Goal: Information Seeking & Learning: Compare options

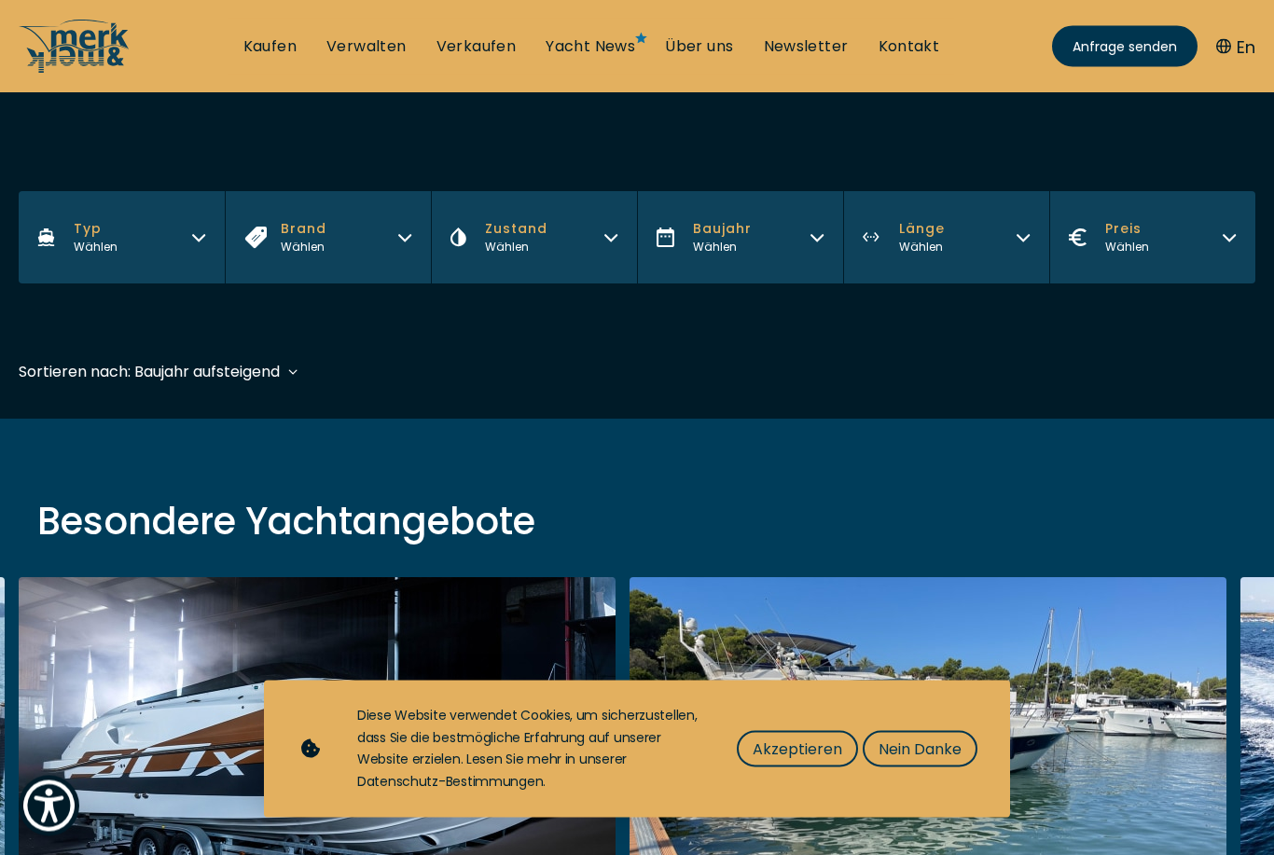
scroll to position [269, 0]
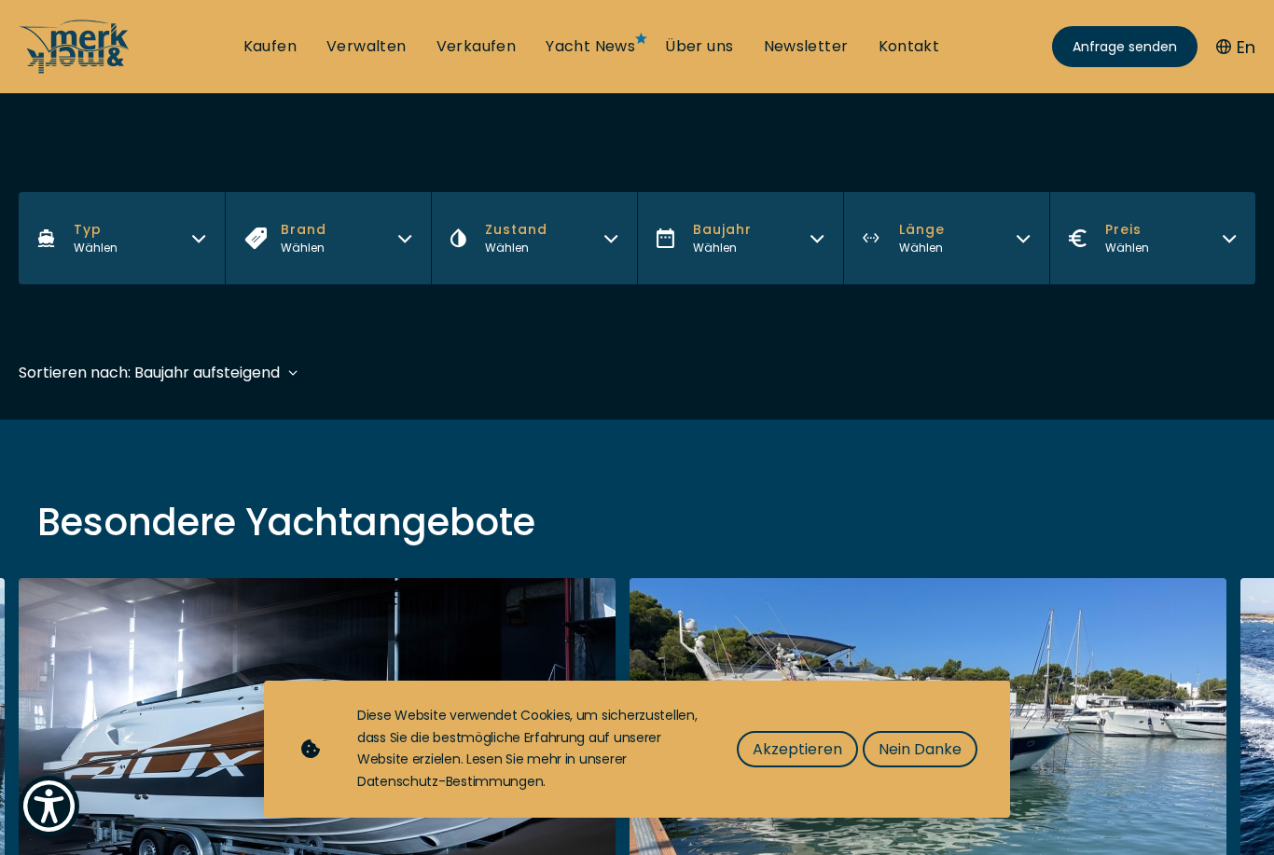
click at [1222, 200] on button "Preis Wählen" at bounding box center [1152, 238] width 206 height 92
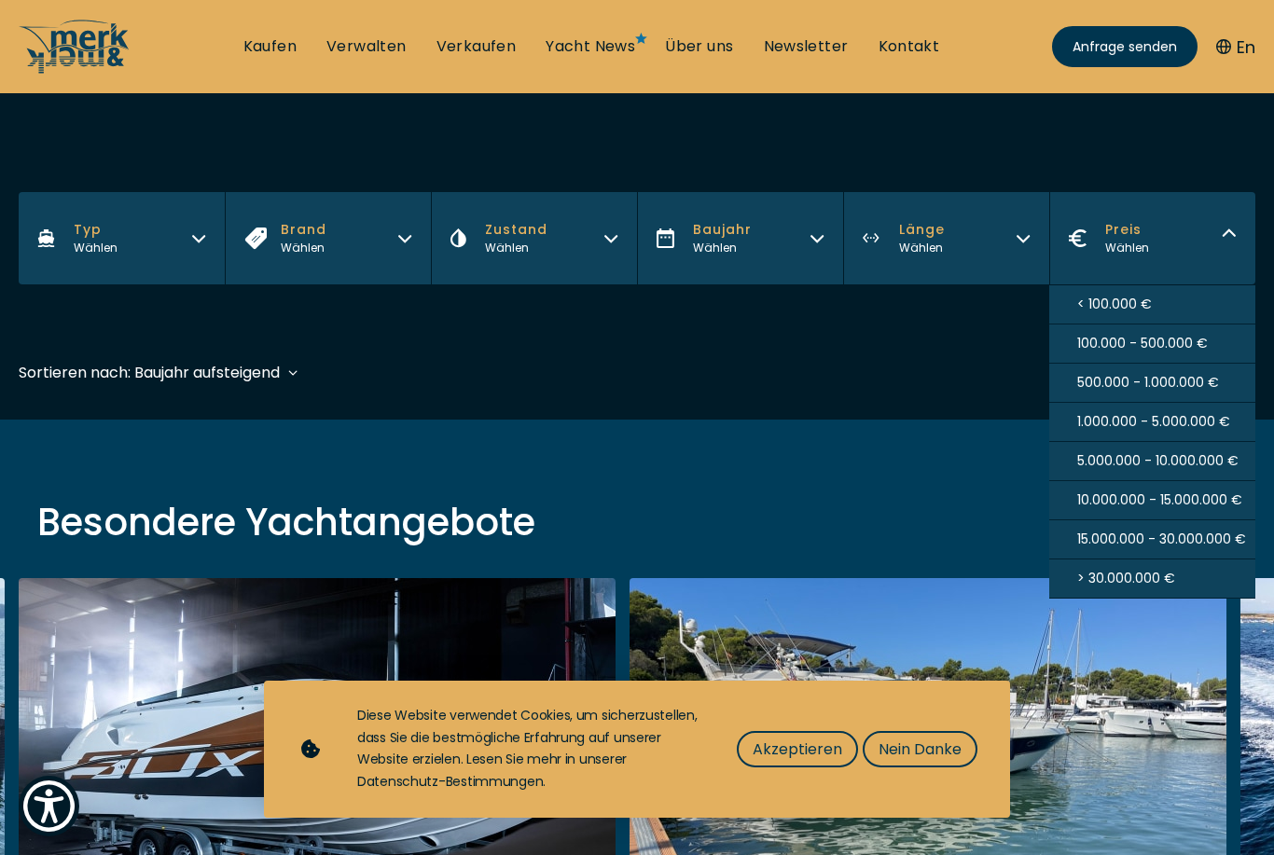
click at [1159, 588] on span "> 30.000.000 €" at bounding box center [1126, 579] width 98 height 20
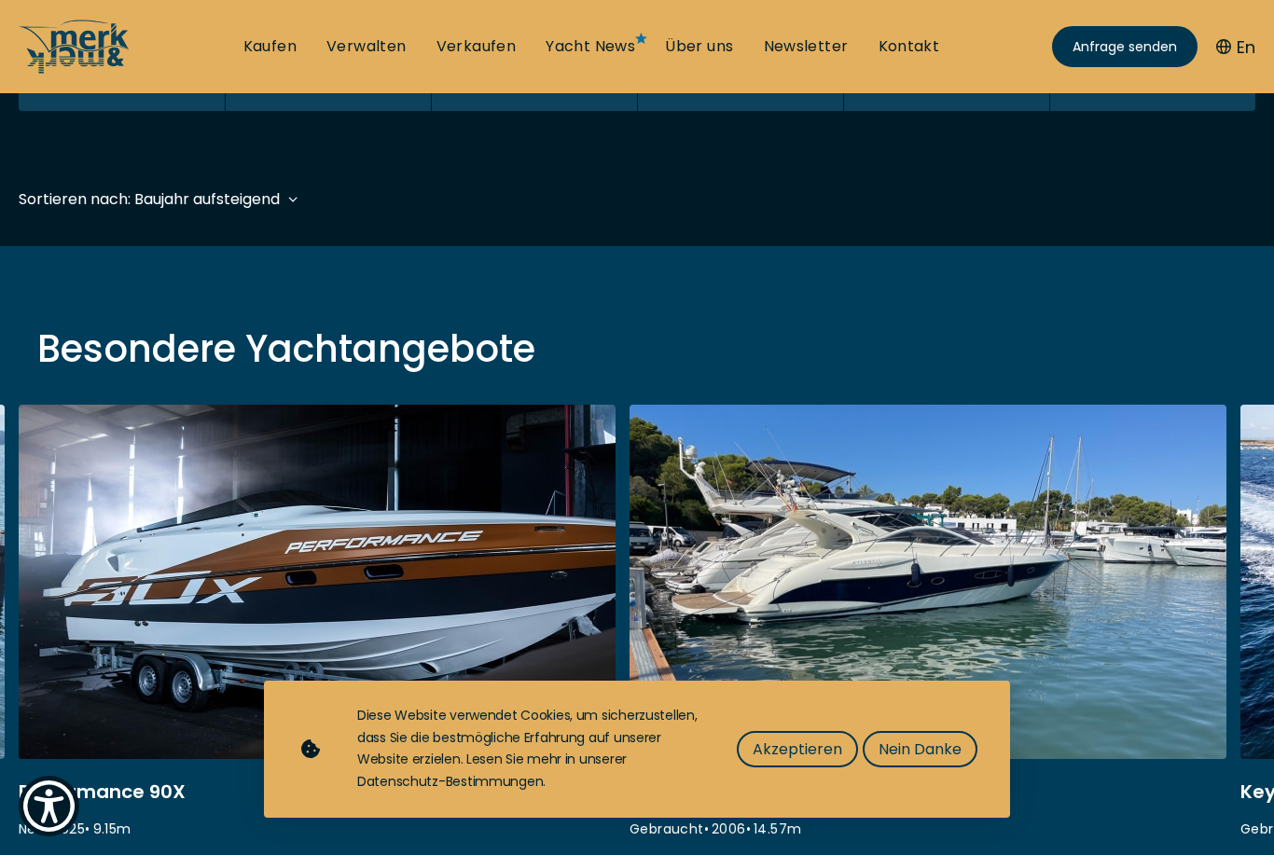
scroll to position [462, 0]
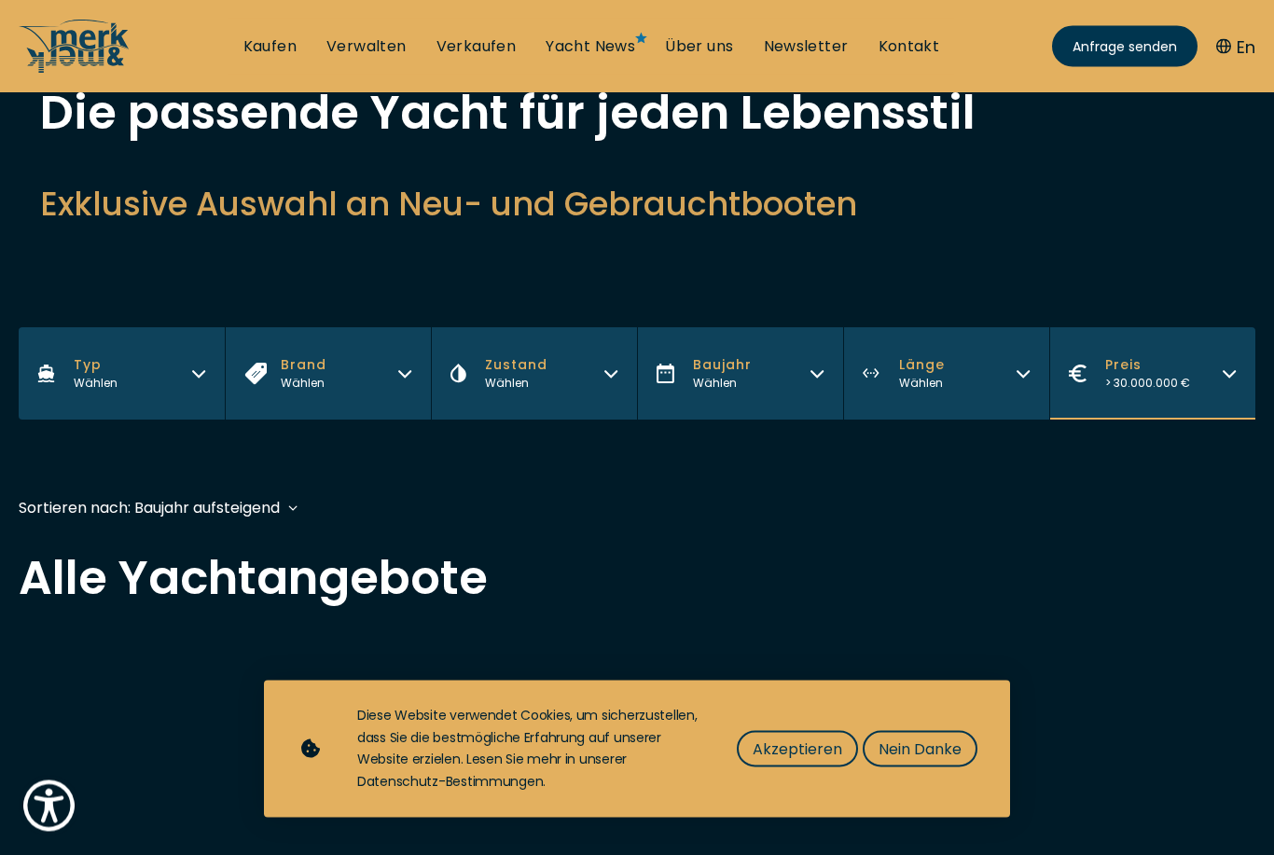
scroll to position [117, 0]
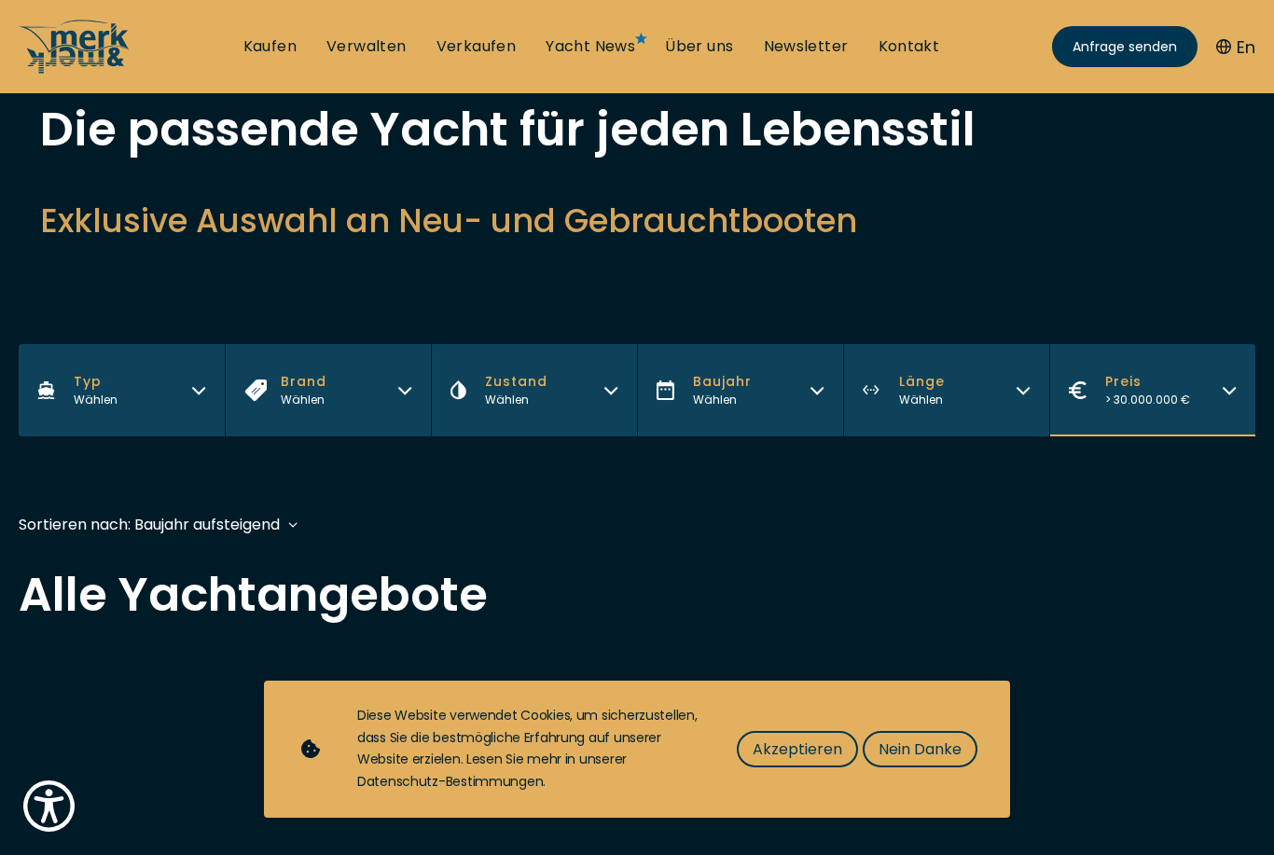
click at [1221, 391] on button "Preis > 30.000.000 €" at bounding box center [1152, 390] width 206 height 92
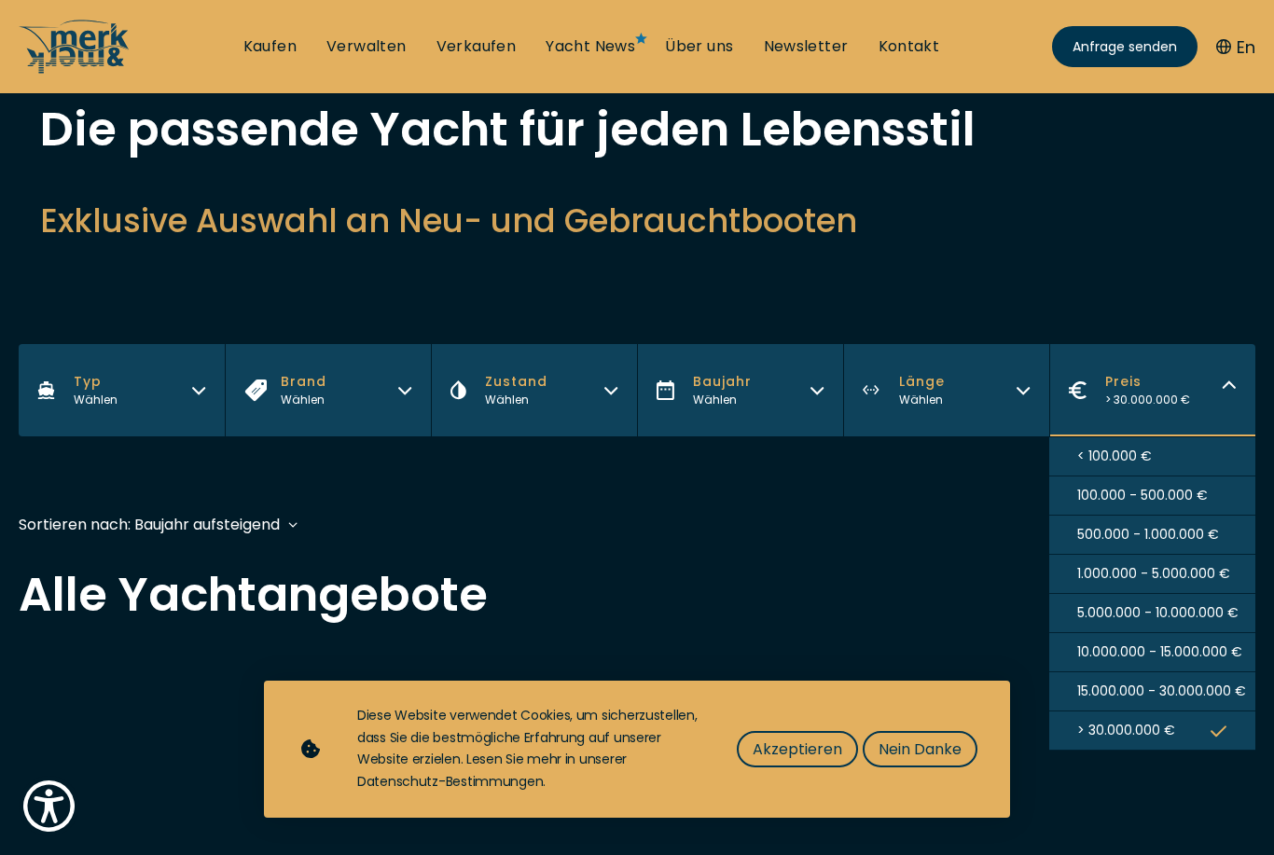
click at [1164, 701] on span "15.000.000 - 30.000.000 €" at bounding box center [1161, 692] width 169 height 20
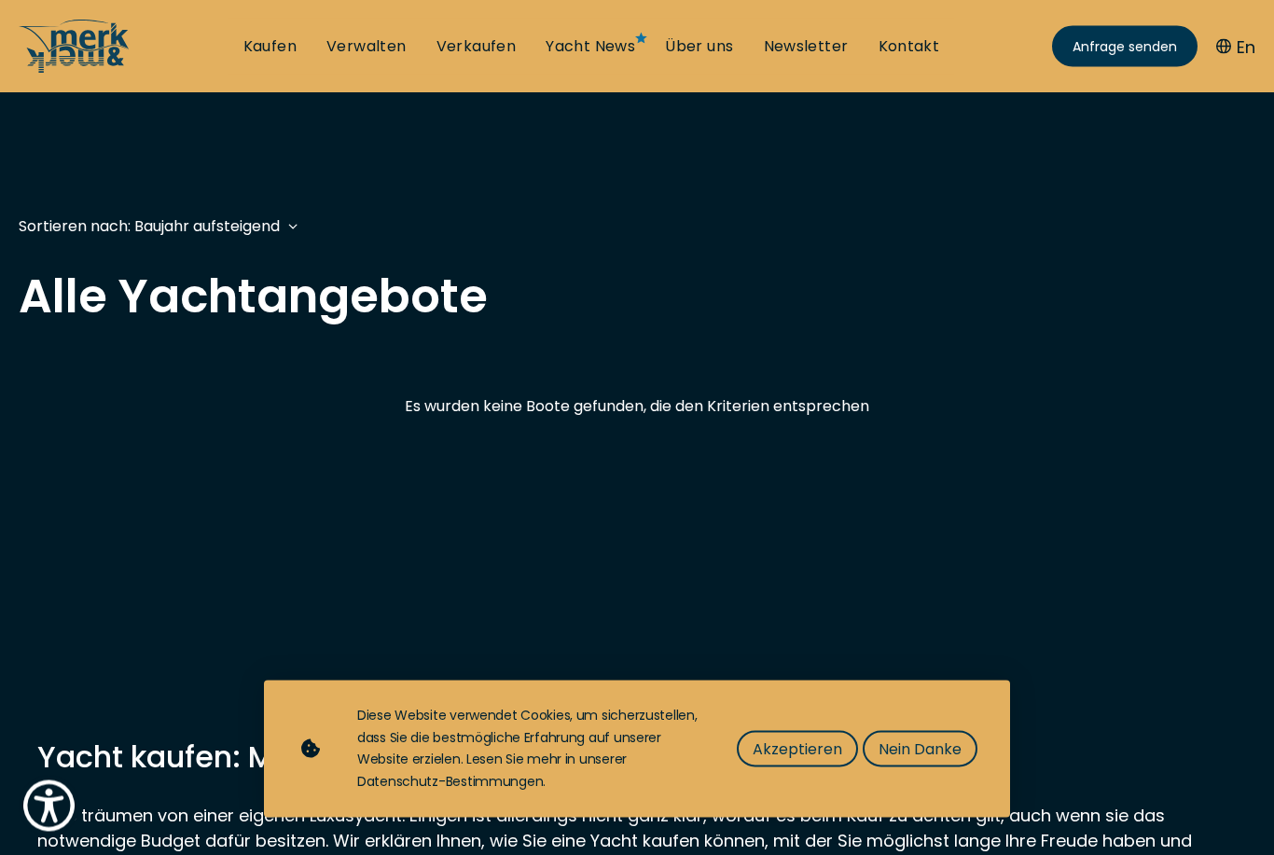
scroll to position [462, 0]
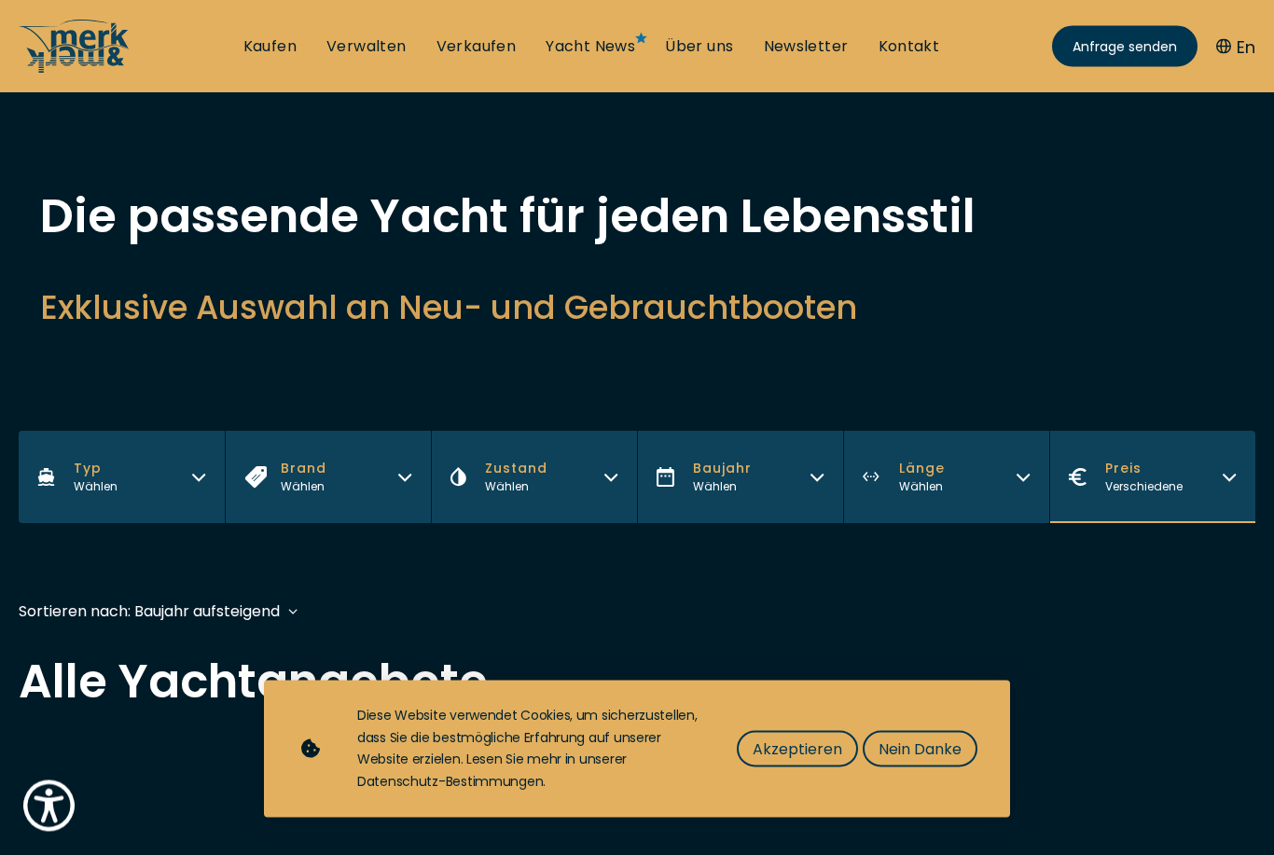
click at [1216, 490] on button "Preis Verschiedene" at bounding box center [1152, 478] width 206 height 92
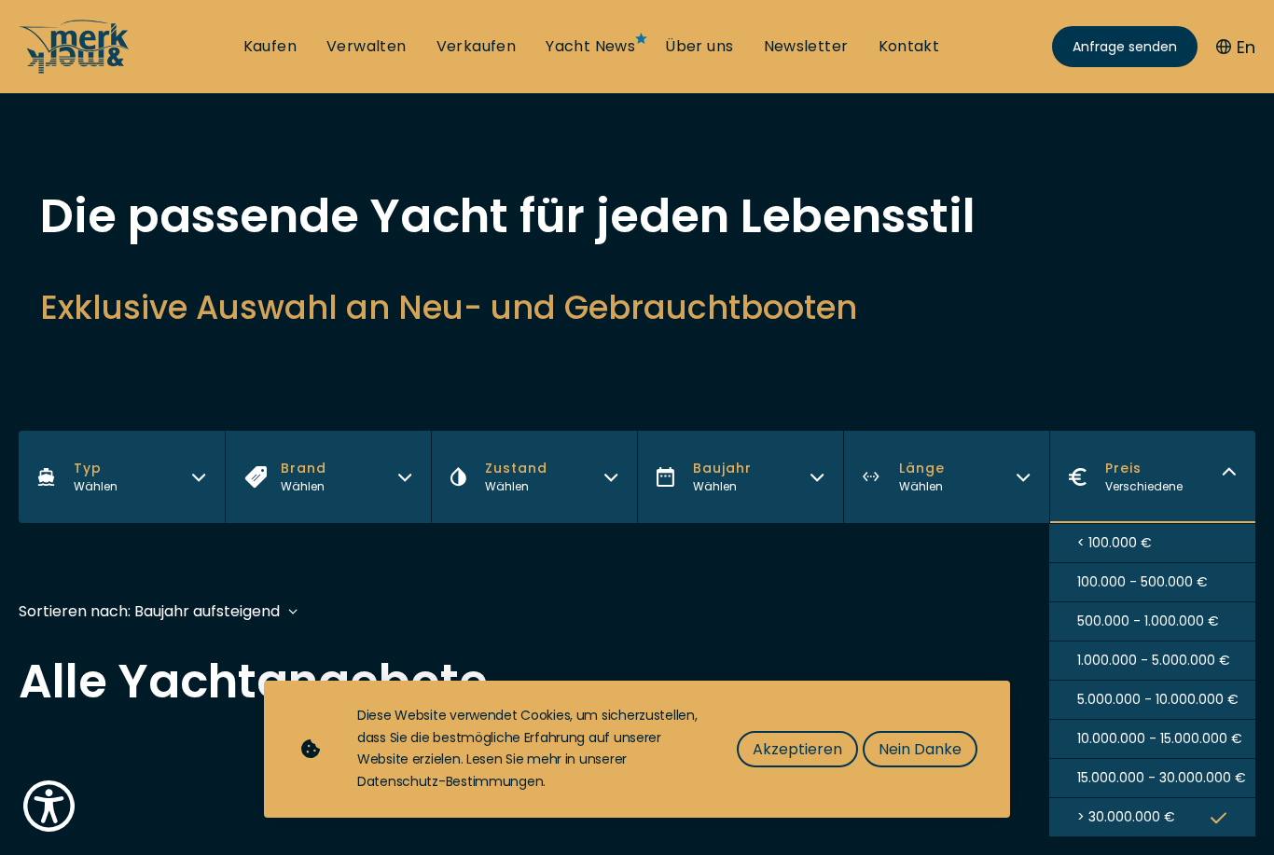
click at [1146, 740] on span "10.000.000 - 15.000.000 €" at bounding box center [1159, 739] width 165 height 20
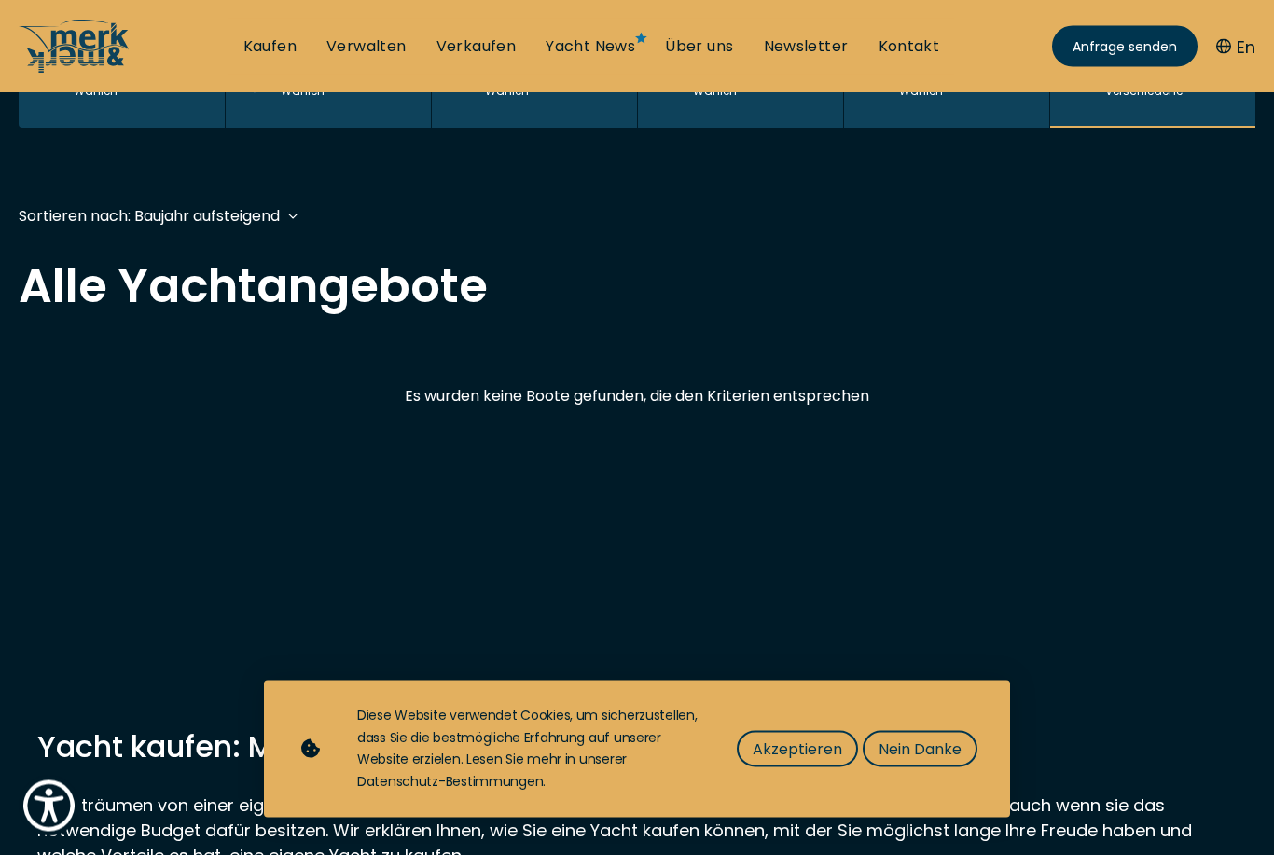
scroll to position [462, 0]
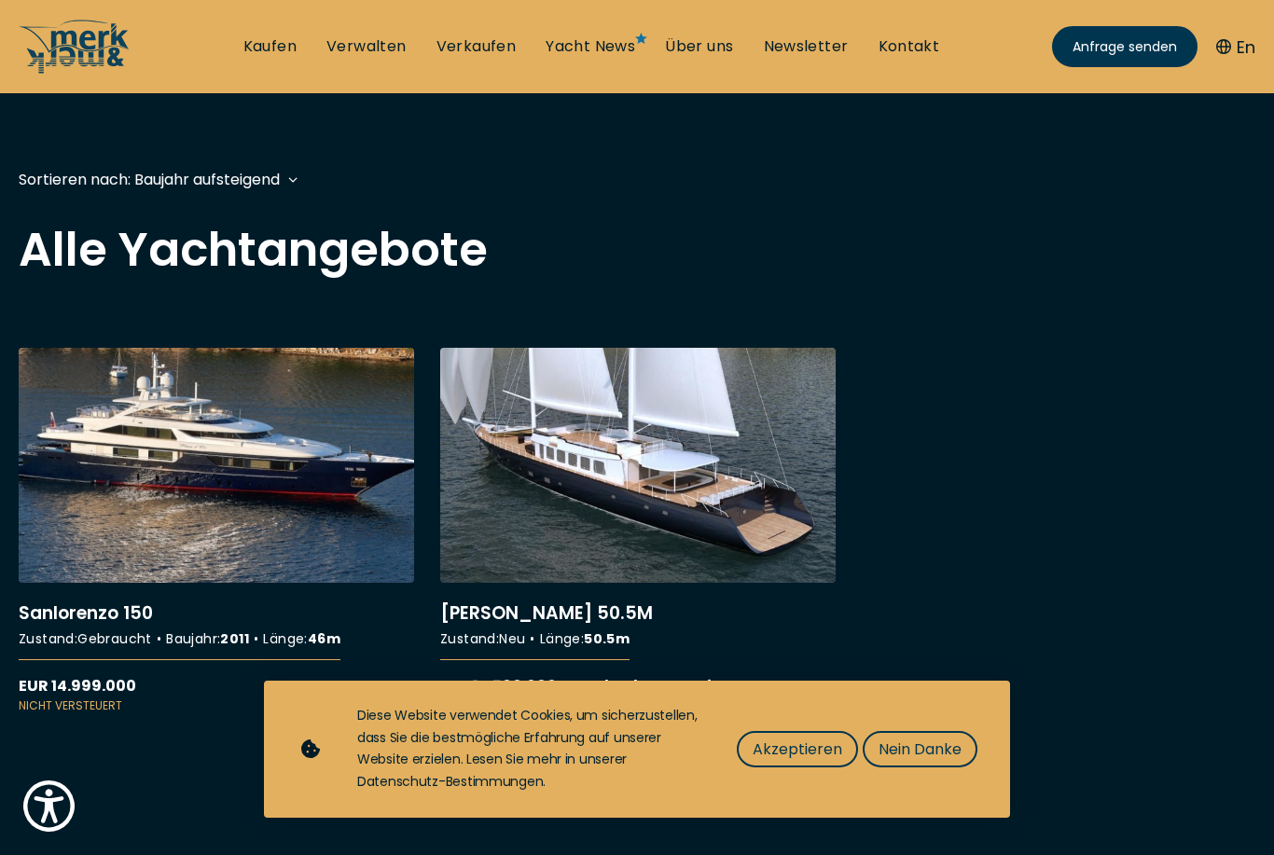
scroll to position [462, 0]
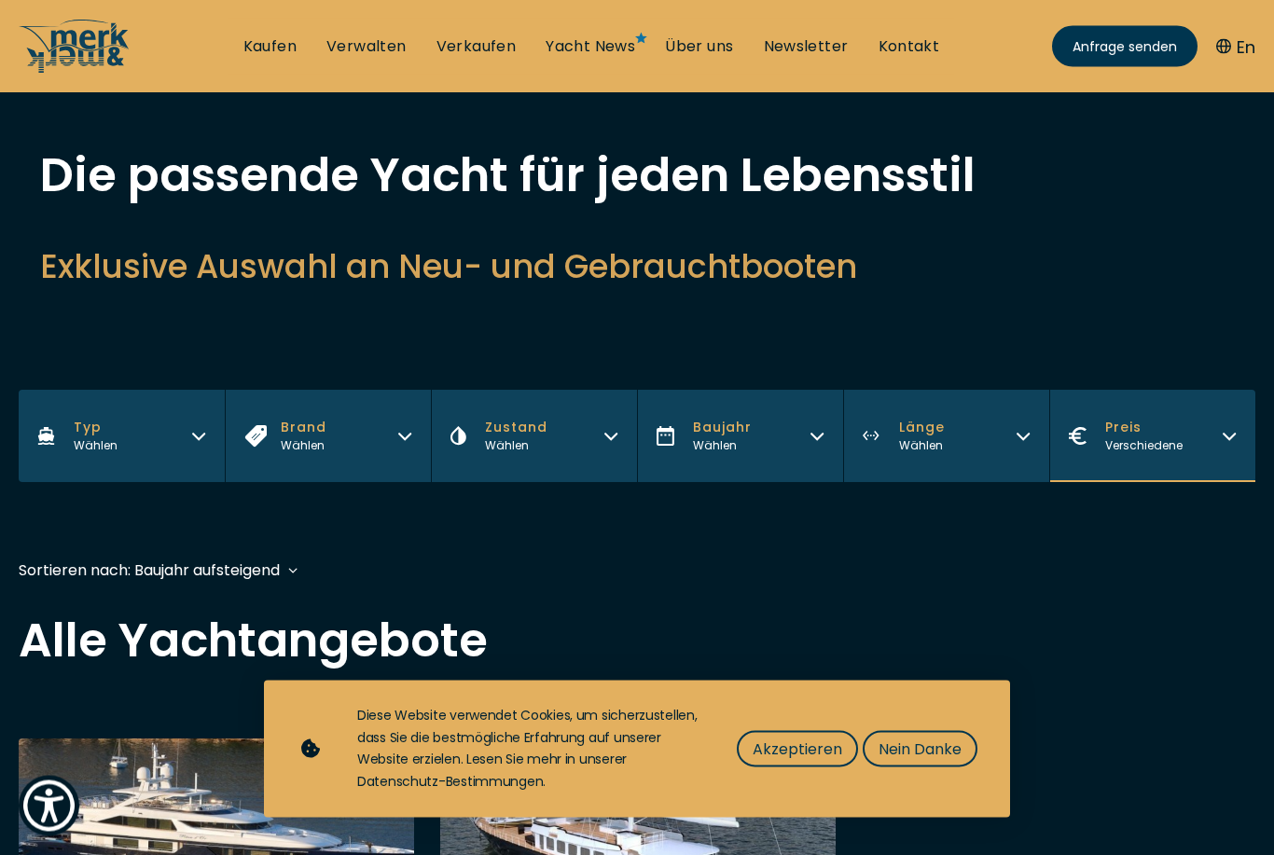
click at [1225, 463] on button "Preis Verschiedene" at bounding box center [1152, 437] width 206 height 92
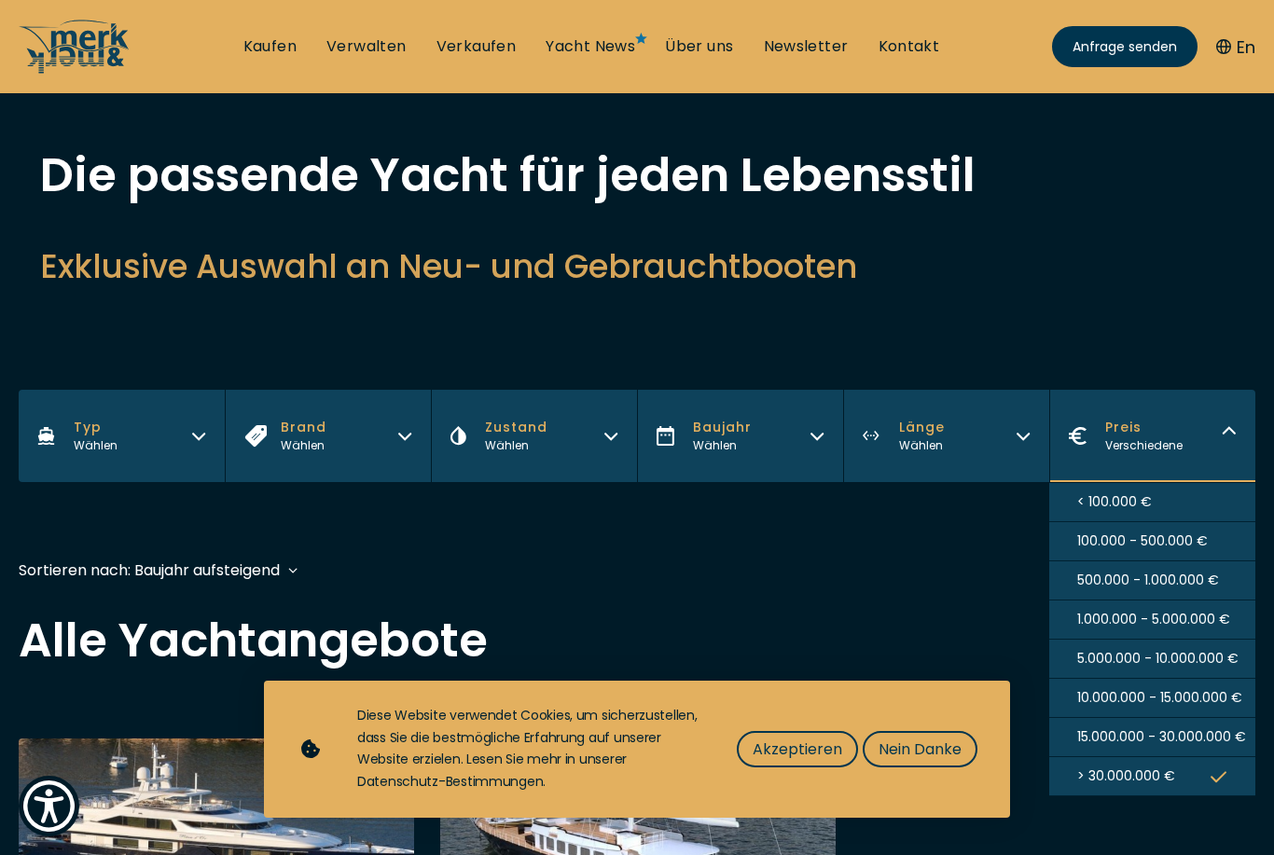
click at [1149, 708] on span "10.000.000 - 15.000.000 €" at bounding box center [1159, 698] width 165 height 20
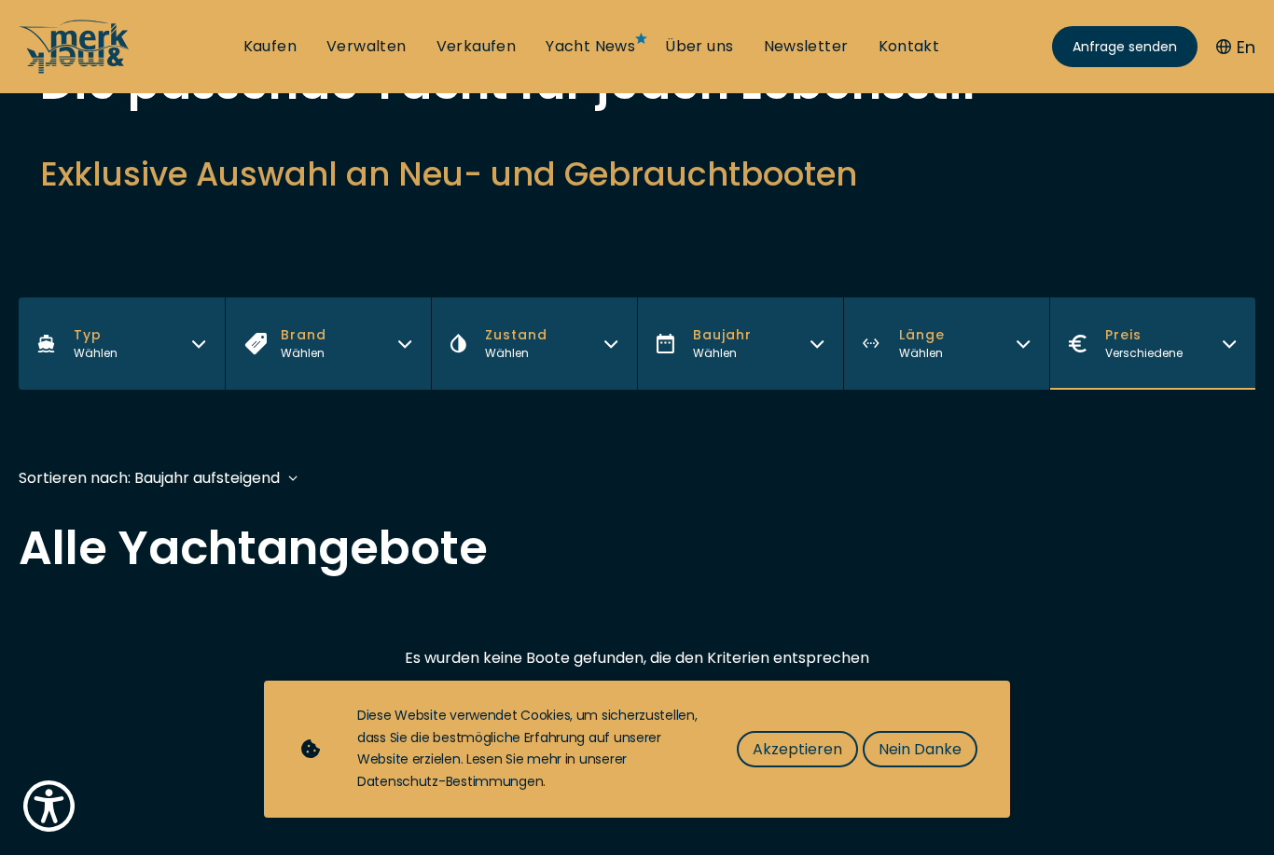
scroll to position [163, 0]
click at [1250, 352] on button "Preis Verschiedene" at bounding box center [1152, 344] width 206 height 92
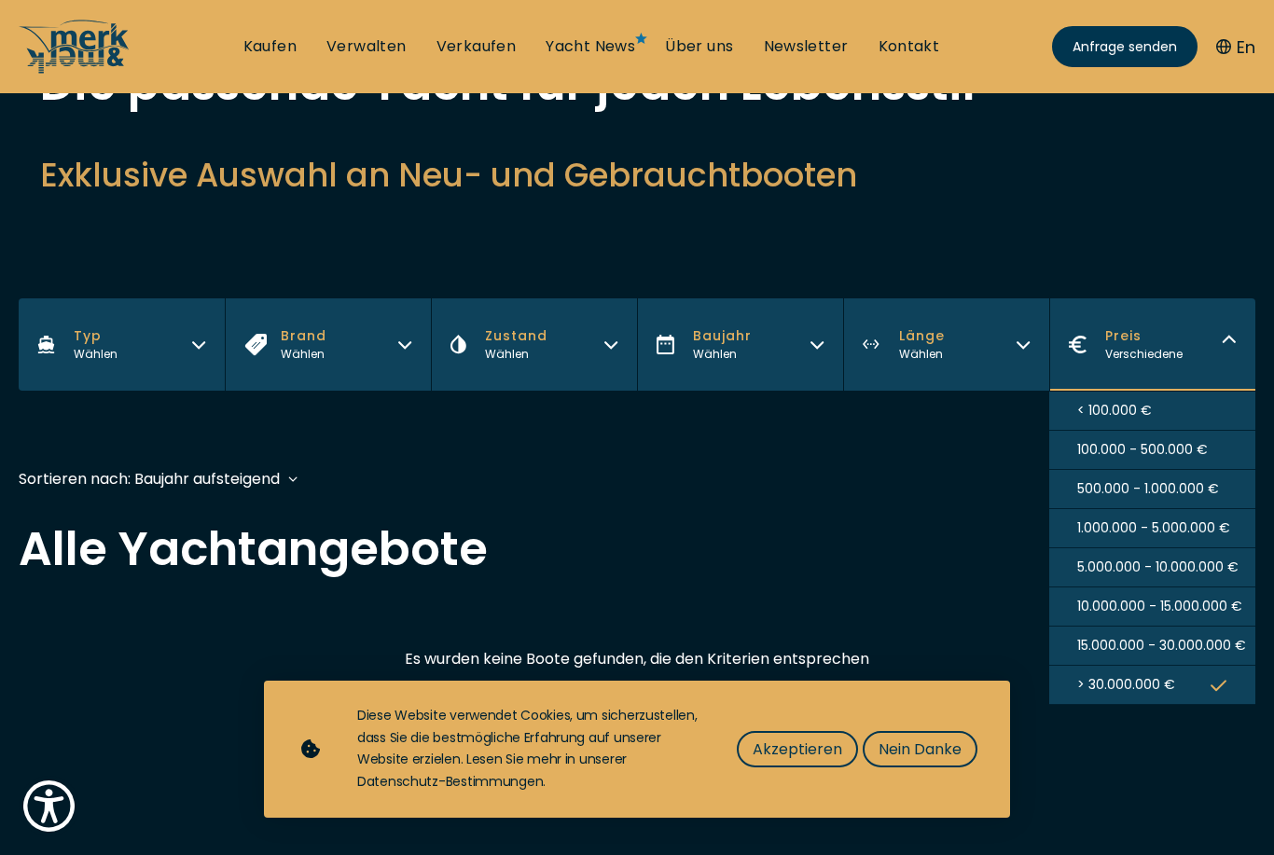
click at [1205, 533] on span "1.000.000 - 5.000.000 €" at bounding box center [1153, 528] width 153 height 20
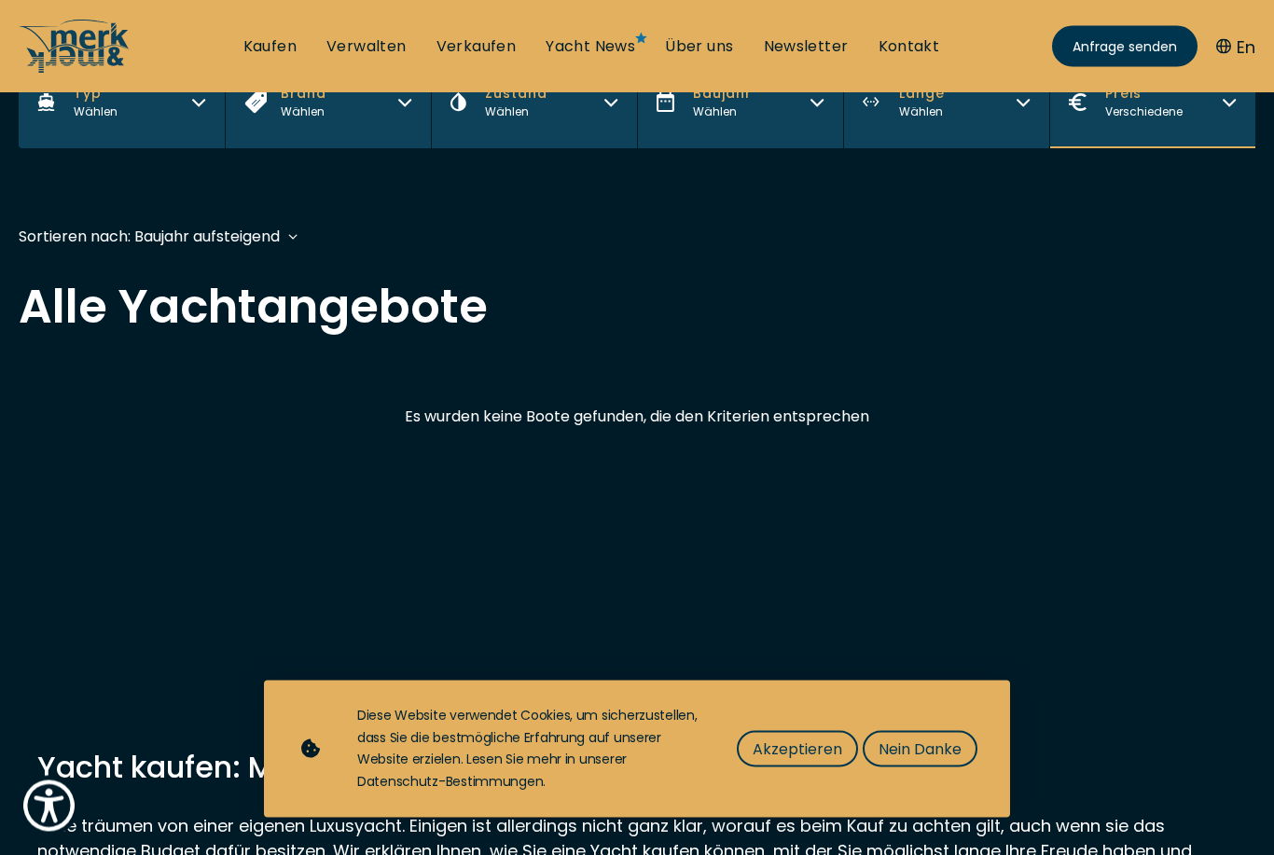
scroll to position [462, 0]
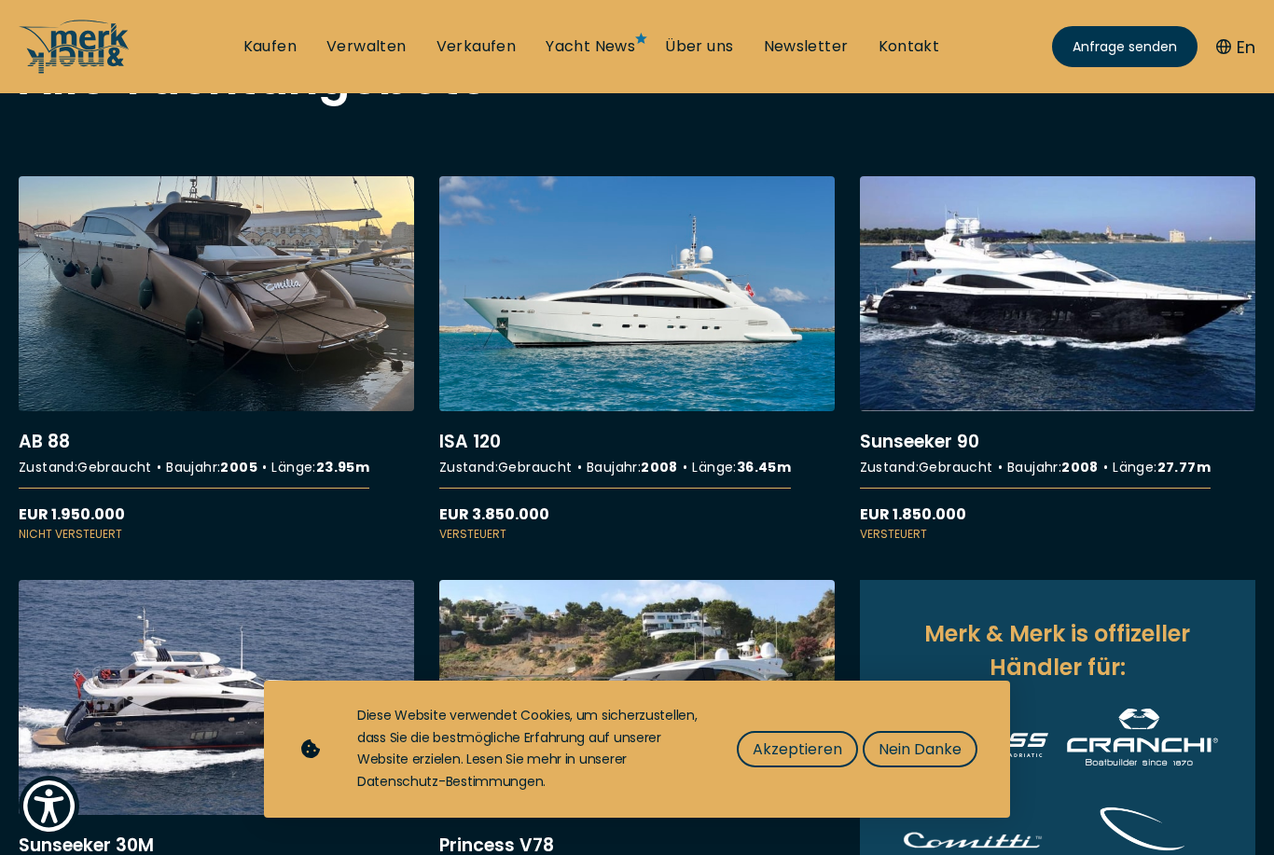
scroll to position [633, 0]
